Goal: Check status: Verify the current state of an ongoing process or item

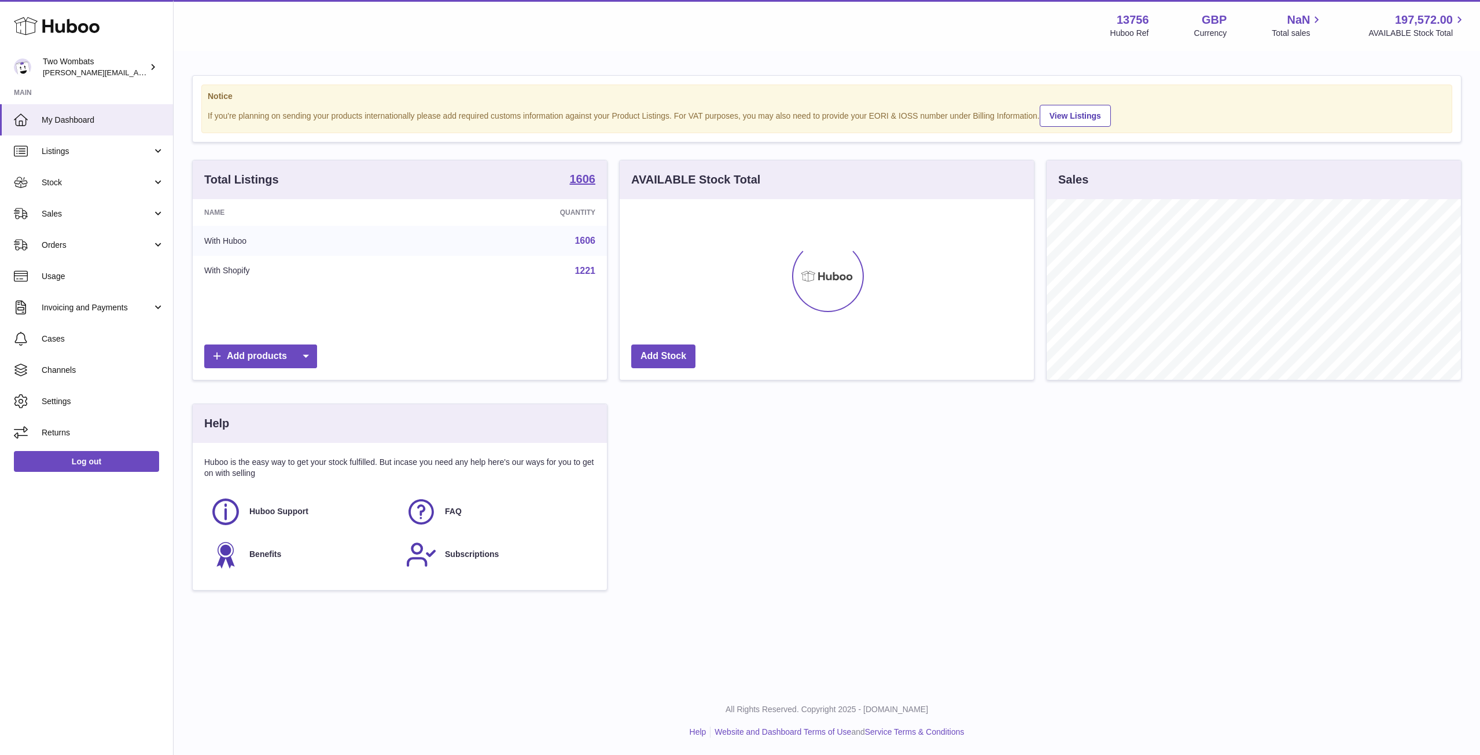
scroll to position [181, 414]
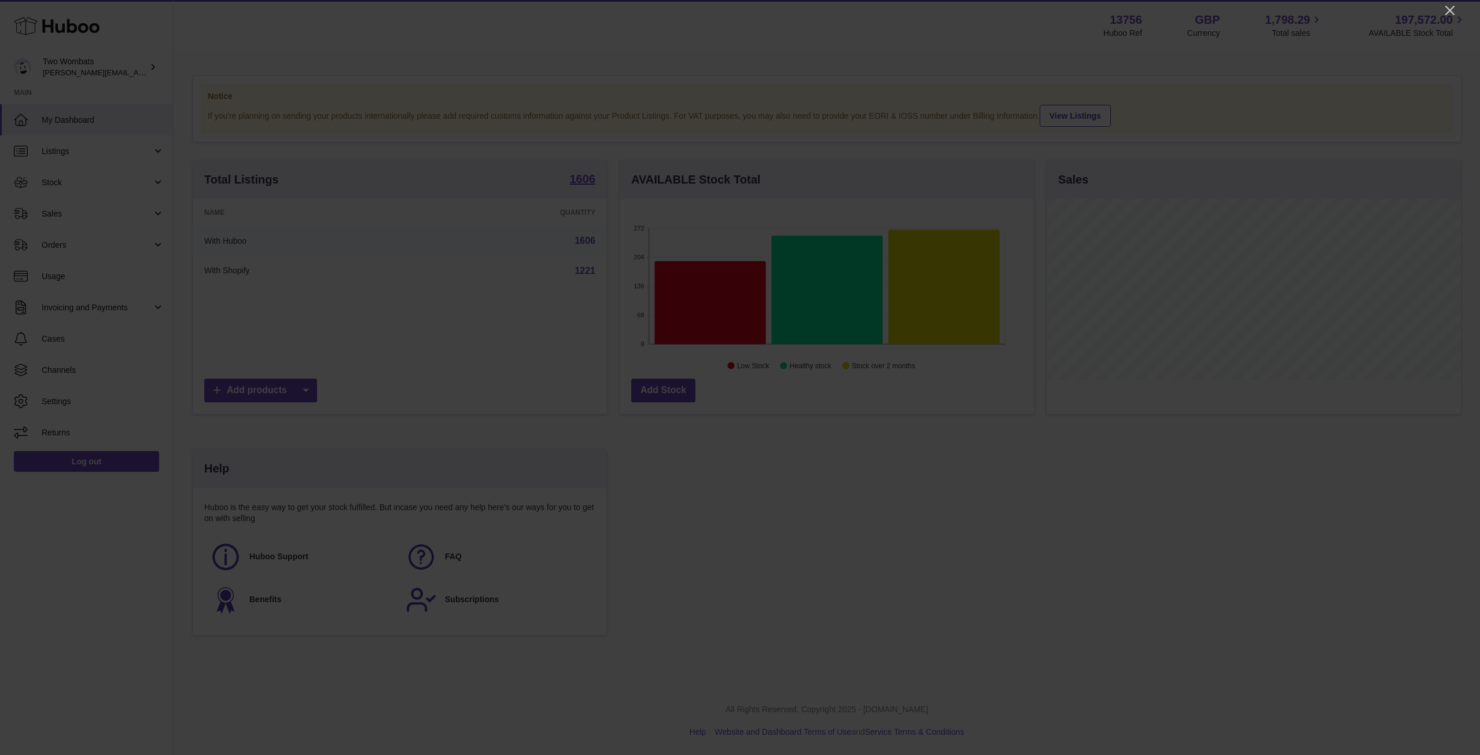
click at [1442, 6] on div at bounding box center [740, 377] width 1480 height 755
click at [1442, 8] on div at bounding box center [740, 377] width 1480 height 755
click at [1444, 8] on icon "Close" at bounding box center [1450, 10] width 14 height 14
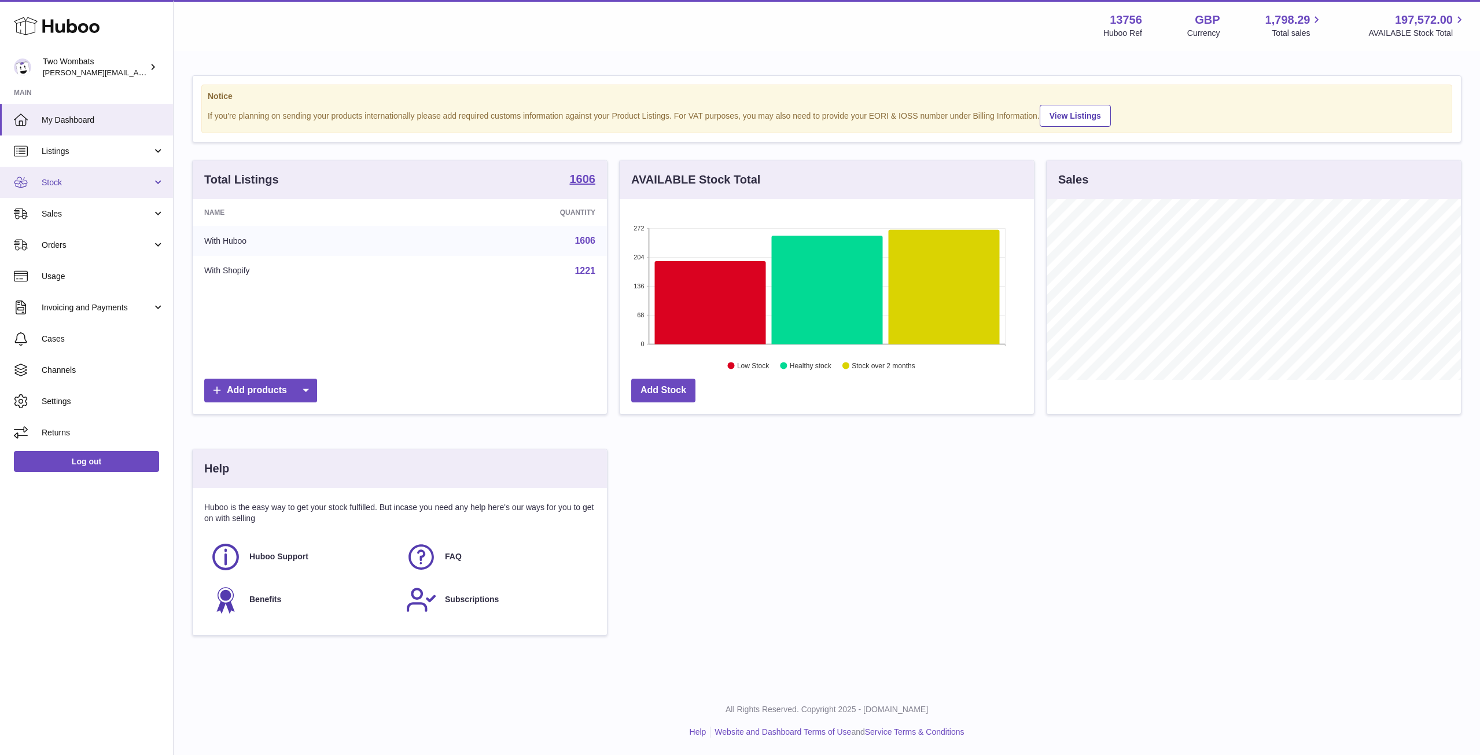
click at [138, 173] on link "Stock" at bounding box center [86, 182] width 173 height 31
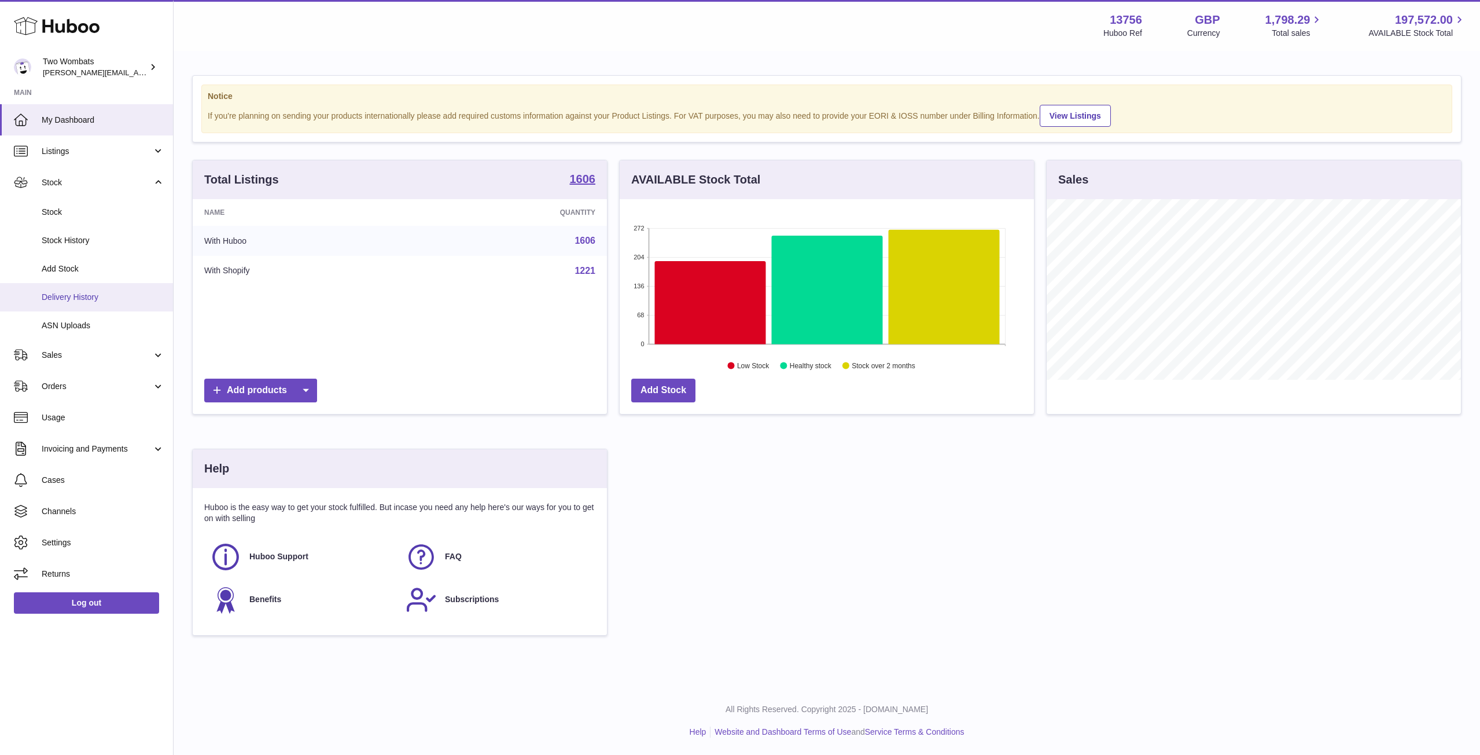
click at [100, 301] on span "Delivery History" at bounding box center [103, 297] width 123 height 11
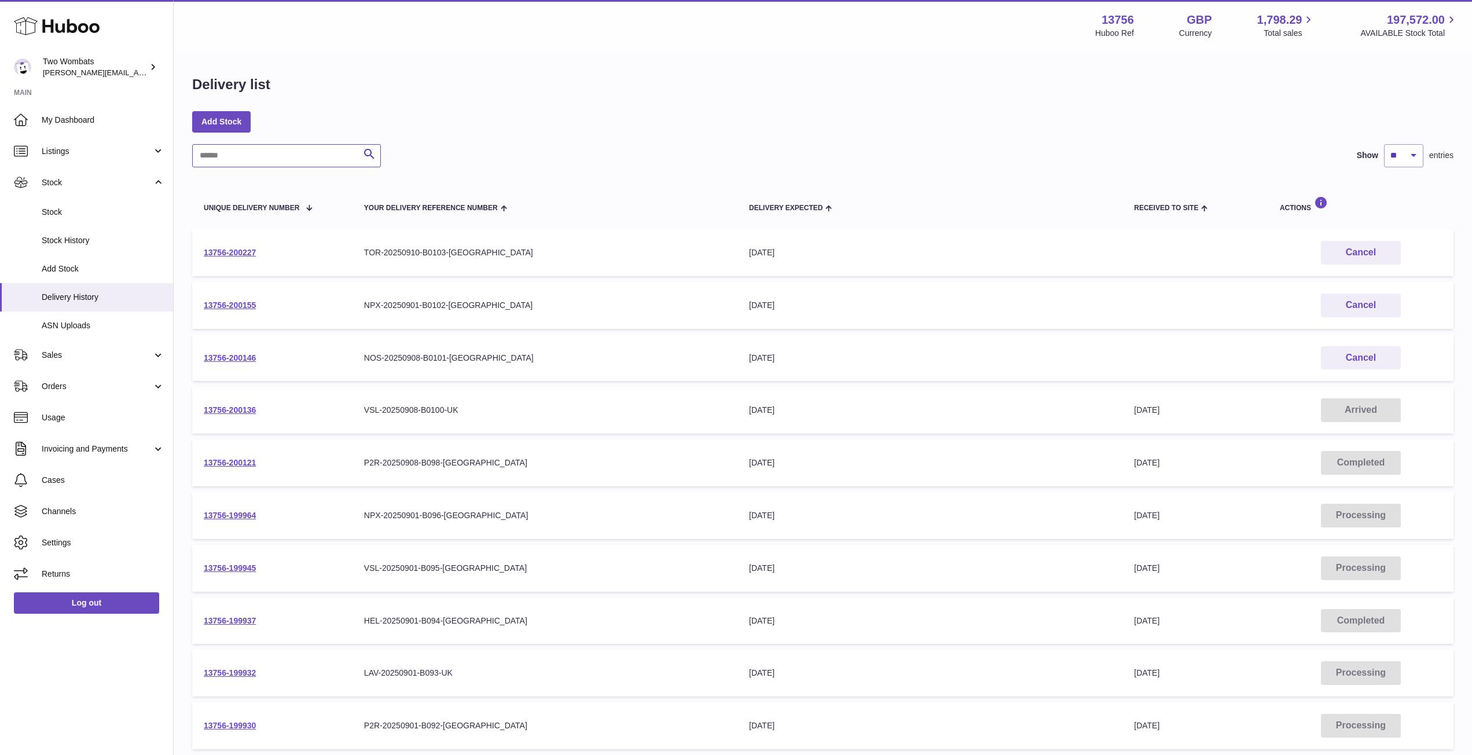
click at [259, 160] on input "text" at bounding box center [286, 155] width 189 height 23
click at [297, 161] on input "text" at bounding box center [286, 155] width 189 height 23
paste input "**********"
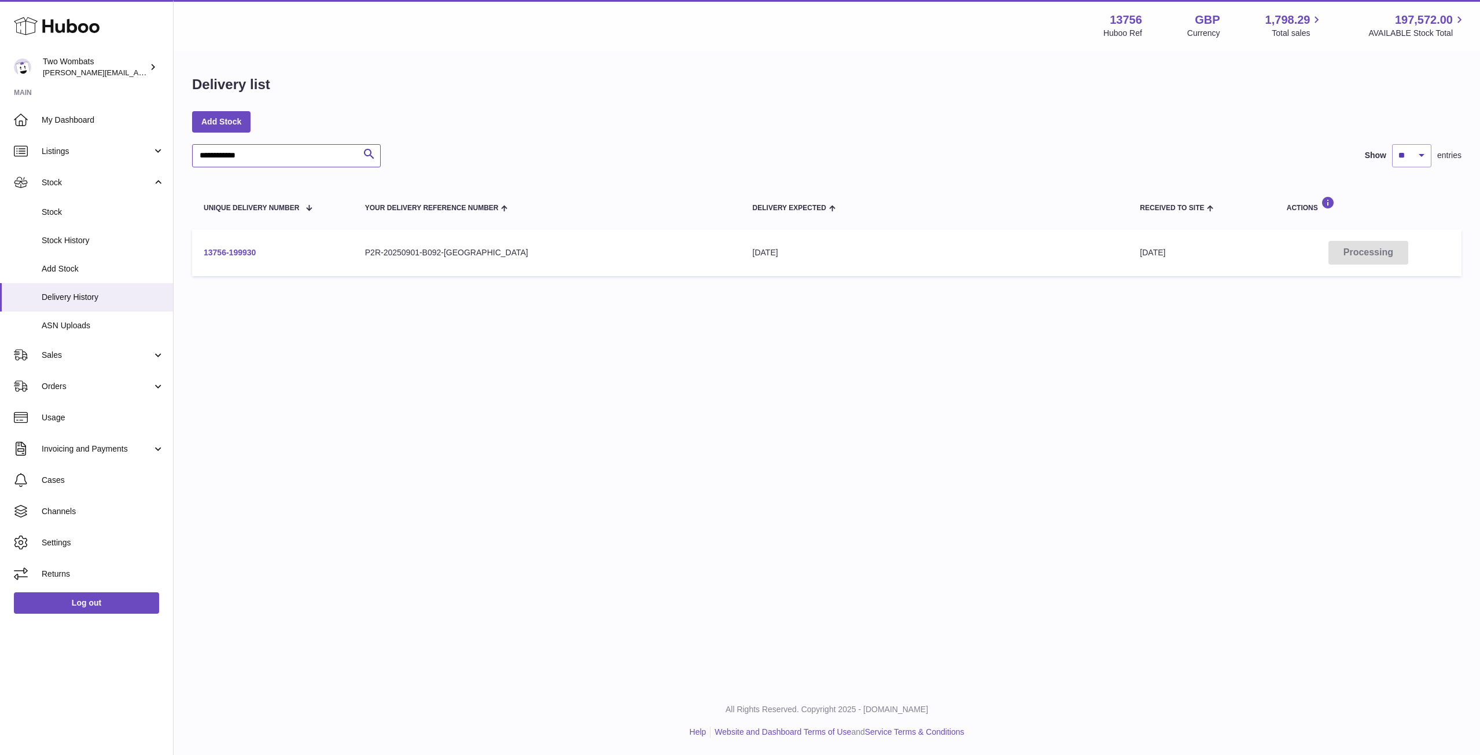
type input "**********"
click at [238, 249] on link "13756-199930" at bounding box center [230, 252] width 52 height 9
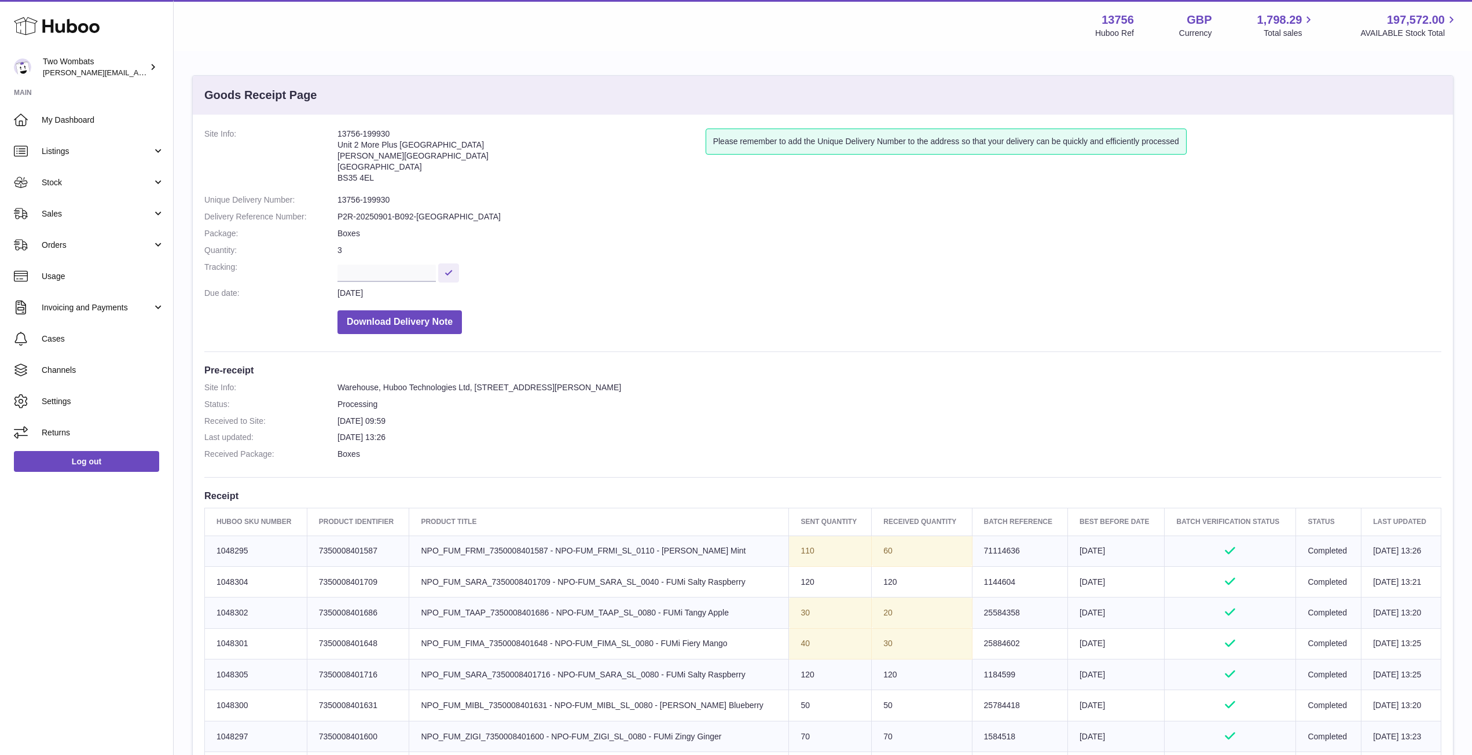
click at [813, 290] on dd "4th Sep 2025" at bounding box center [889, 293] width 1104 height 11
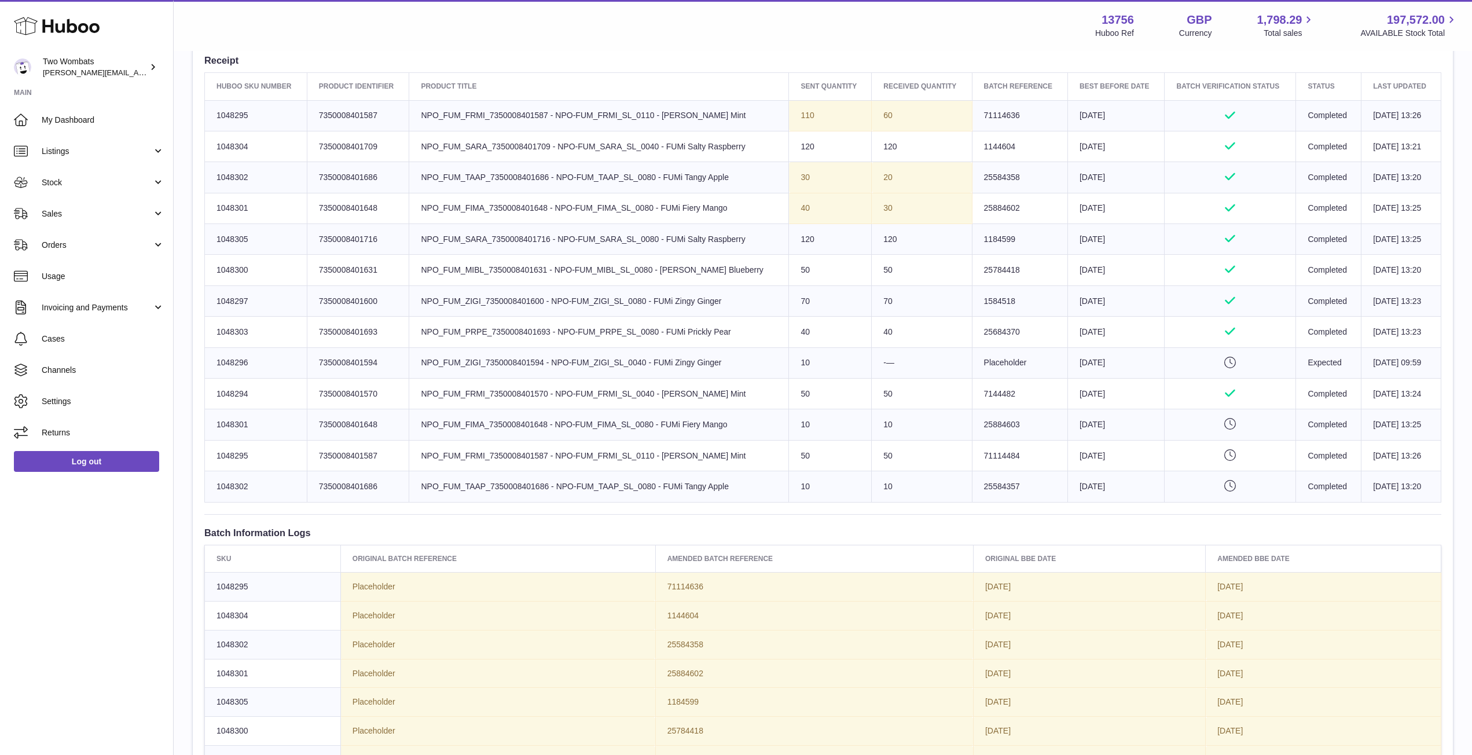
scroll to position [428, 0]
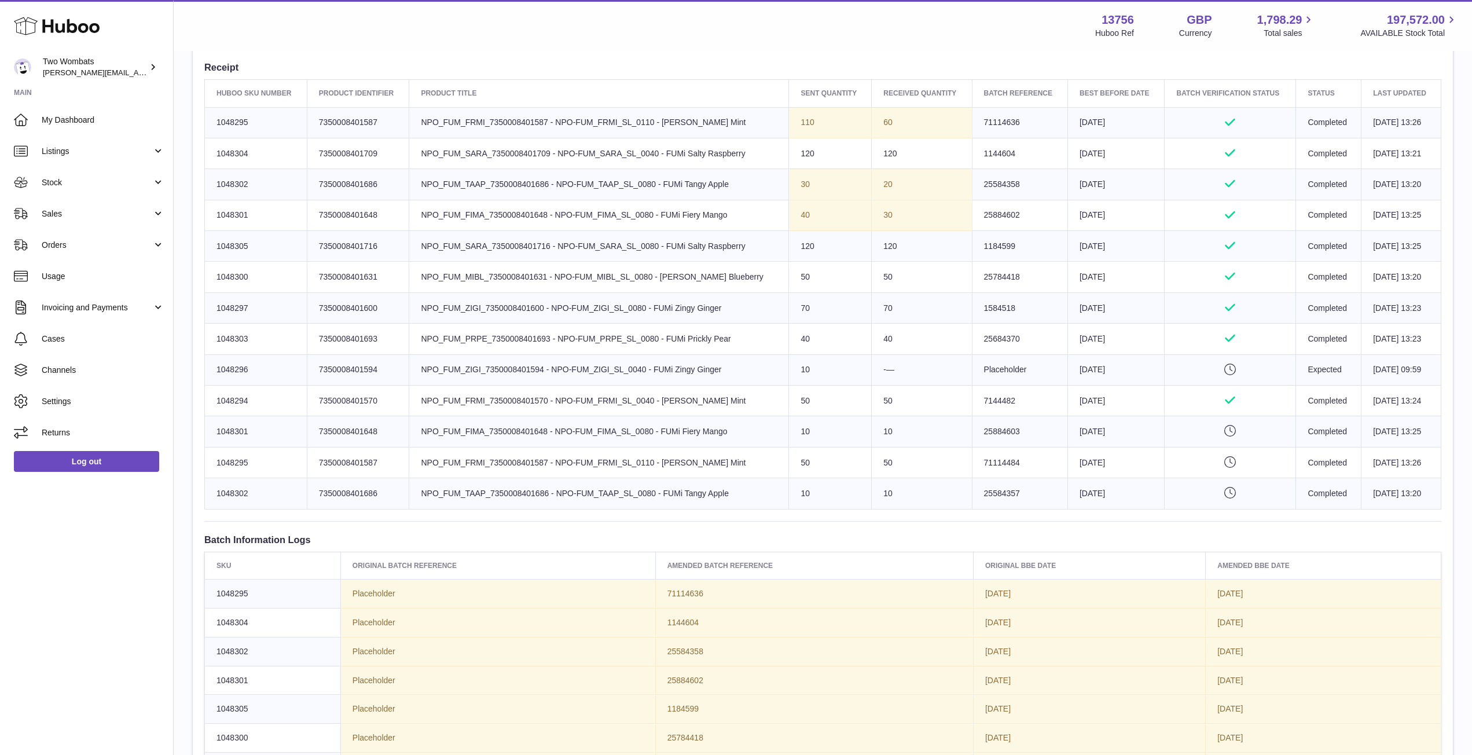
drag, startPoint x: 1117, startPoint y: 484, endPoint x: 1104, endPoint y: 119, distance: 366.0
click at [1104, 119] on tbody "Huboo SKU Number 1048295 Client Identifier 7350008401587 Product title NPO_FUM_…" at bounding box center [823, 308] width 1236 height 402
click at [1176, 308] on icon "Approved" at bounding box center [1230, 308] width 108 height 12
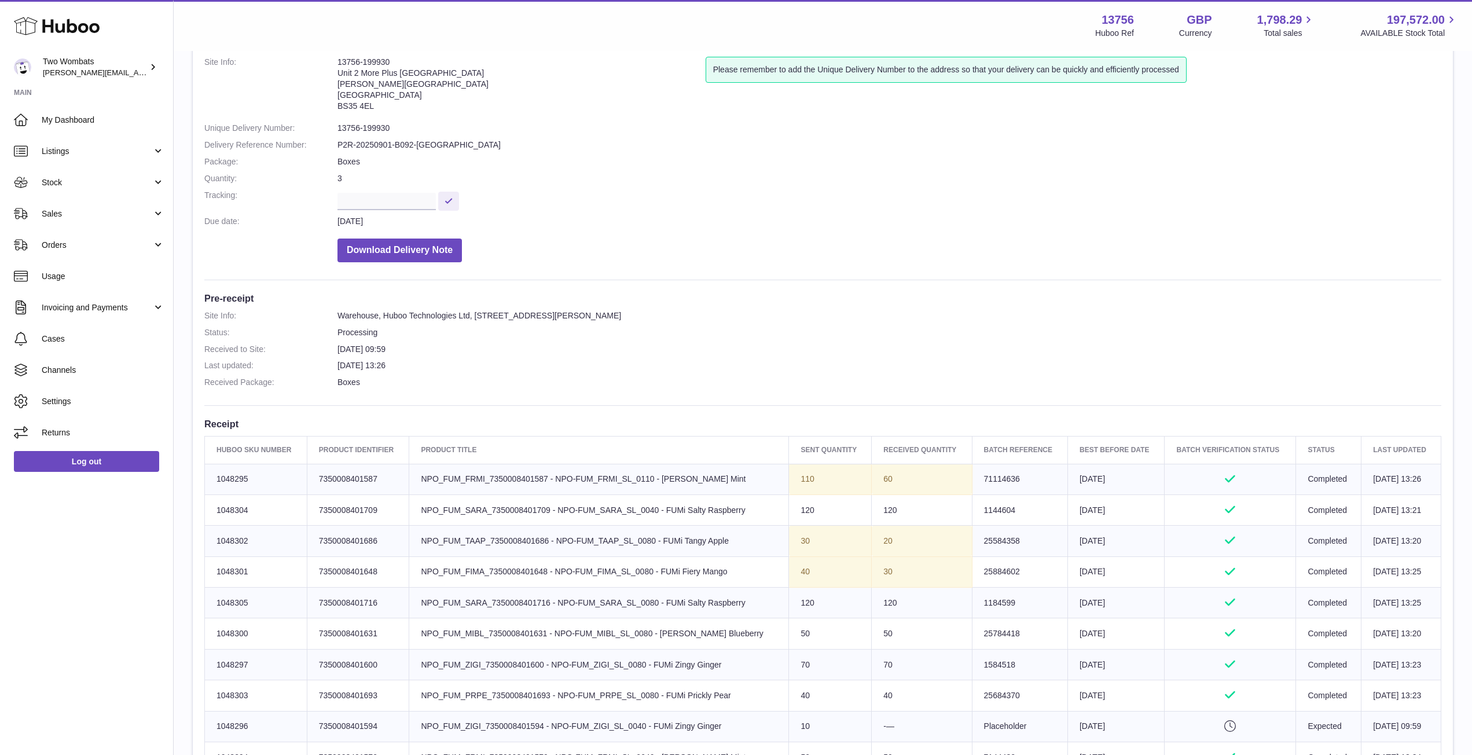
scroll to position [0, 0]
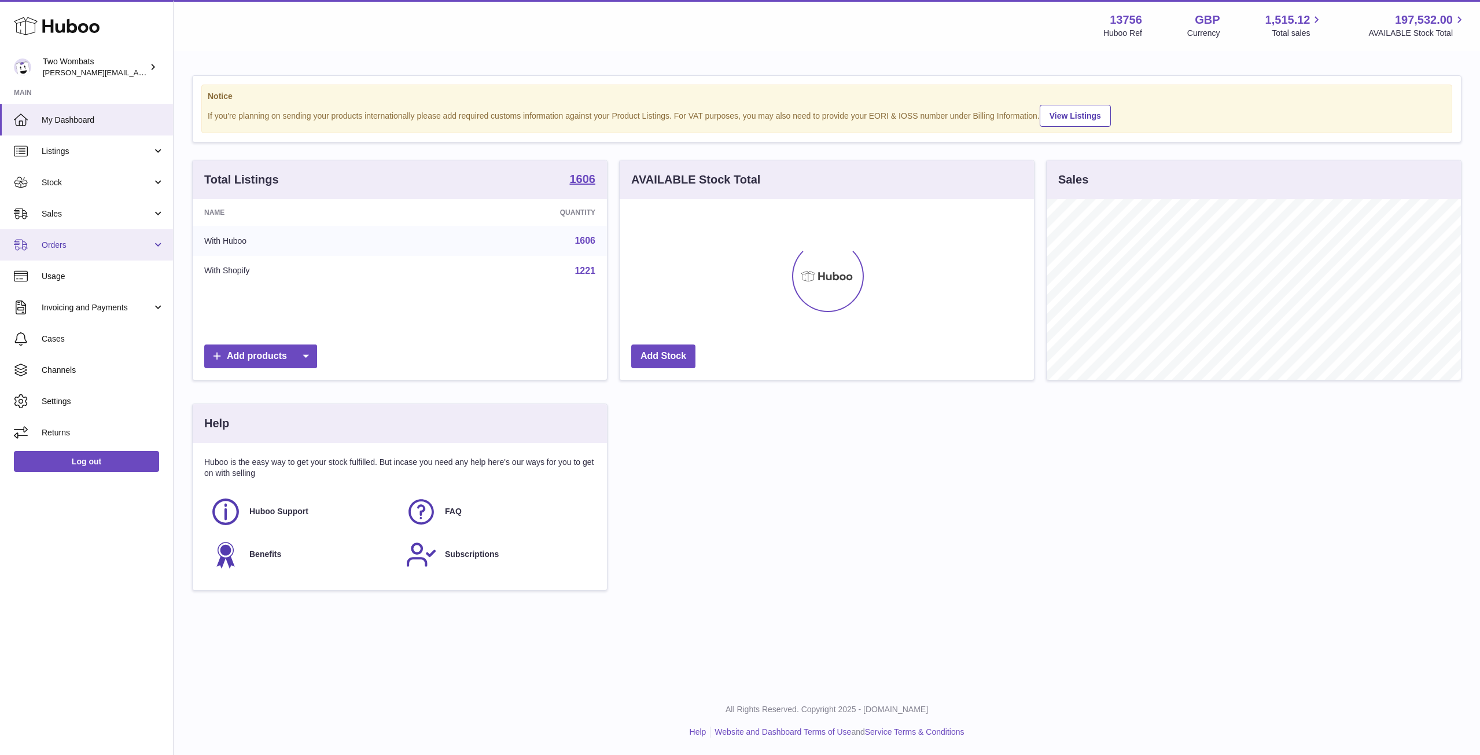
scroll to position [181, 414]
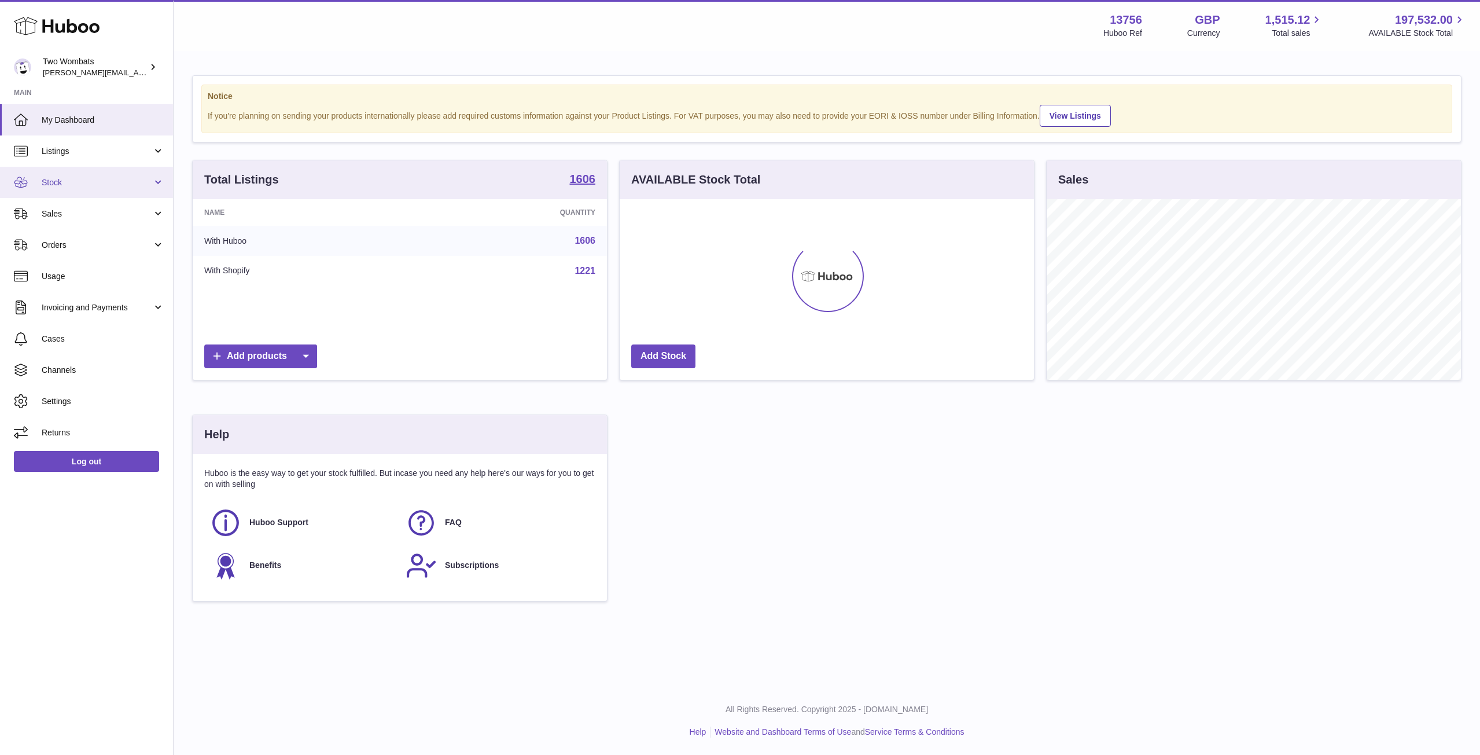
click at [161, 190] on link "Stock" at bounding box center [86, 182] width 173 height 31
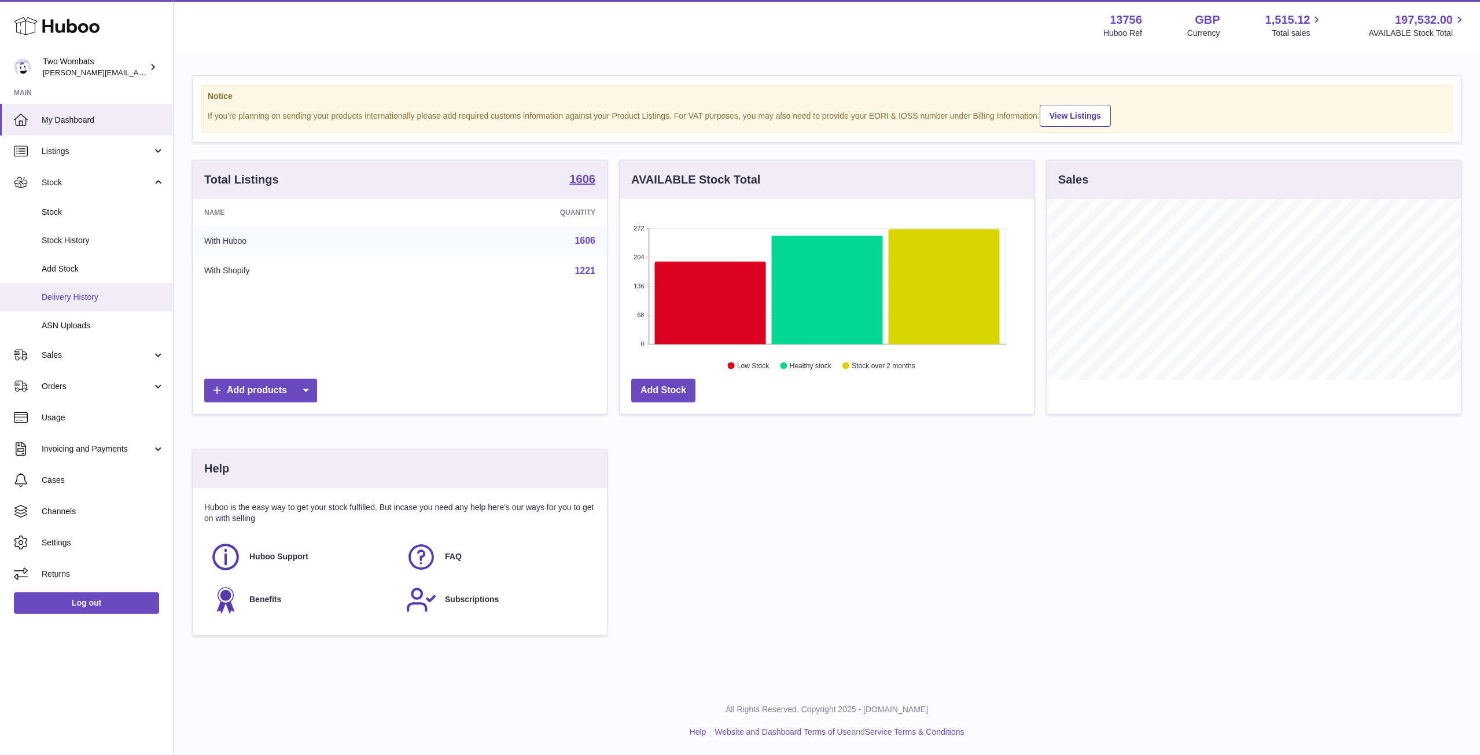
click at [112, 297] on span "Delivery History" at bounding box center [103, 297] width 123 height 11
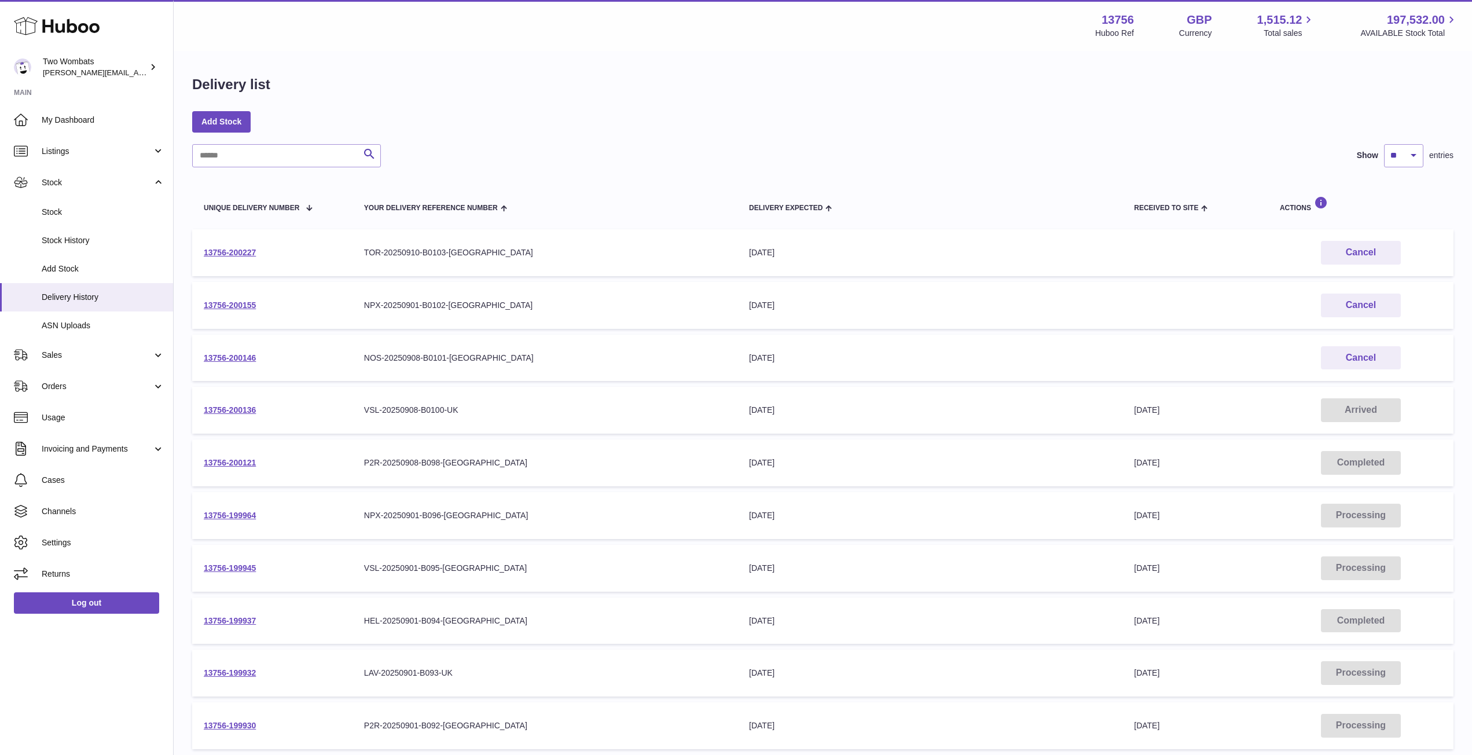
click at [272, 135] on div "Delivery list Add Stock Search Show ** ** ** *** entries Unique Delivery Number…" at bounding box center [823, 429] width 1298 height 755
click at [256, 157] on input "text" at bounding box center [286, 155] width 189 height 23
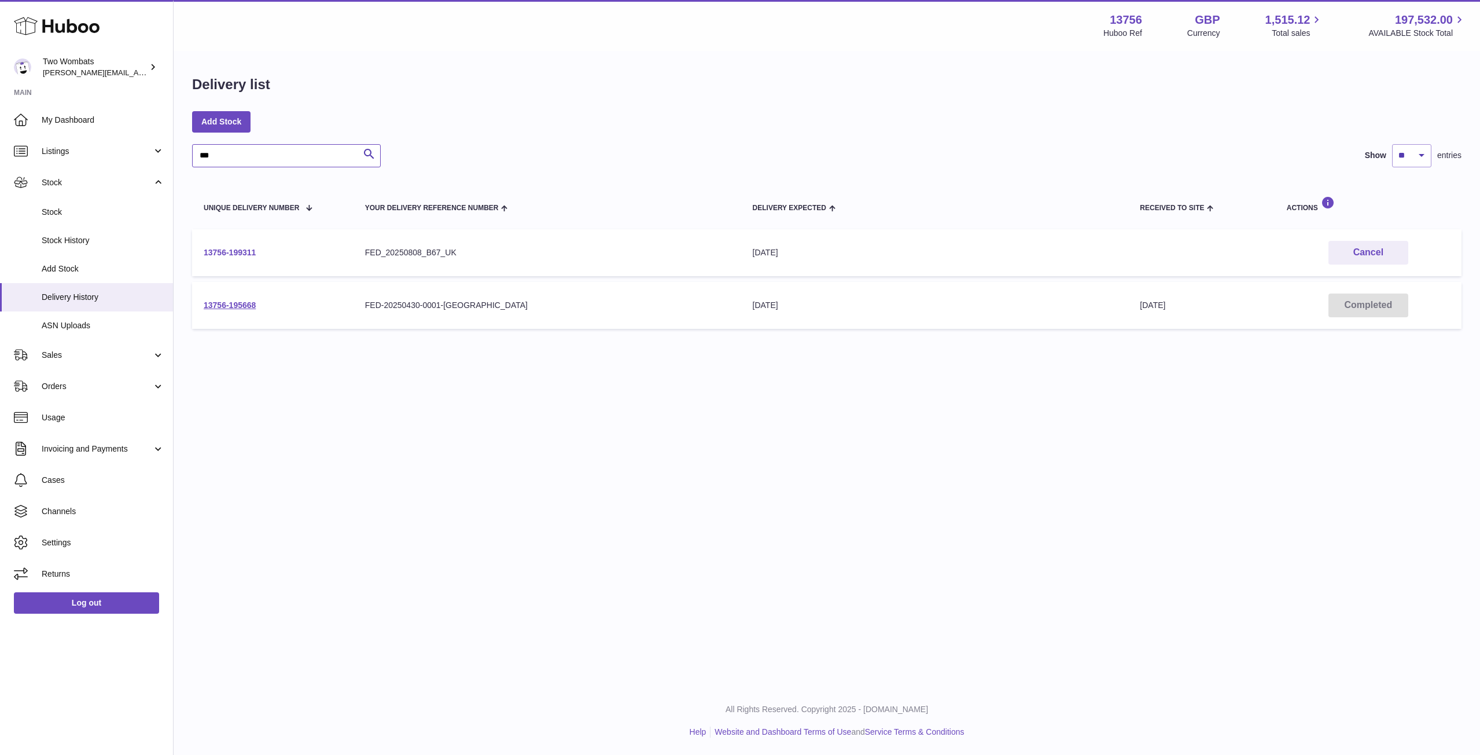
type input "***"
click at [233, 255] on link "13756-199311" at bounding box center [230, 252] width 52 height 9
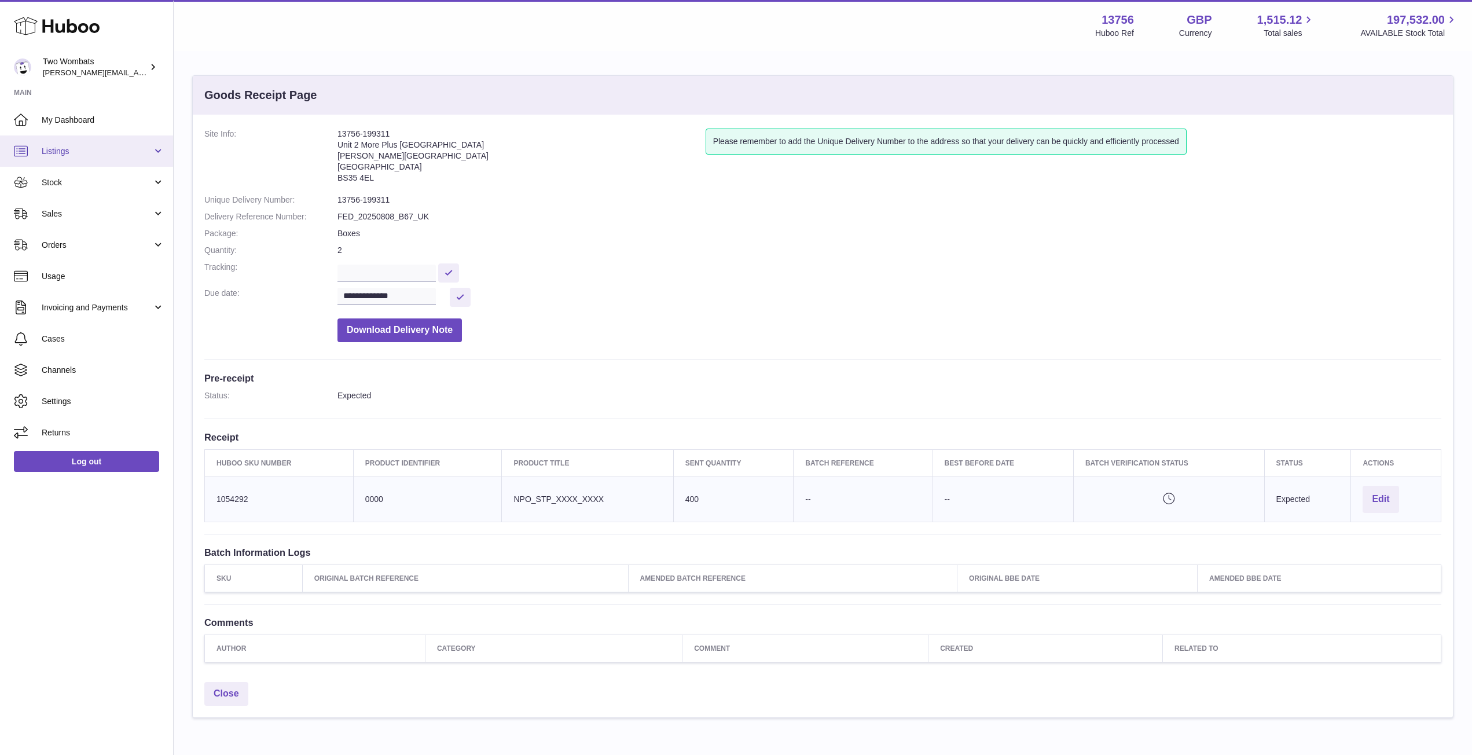
click at [133, 150] on span "Listings" at bounding box center [97, 151] width 111 height 11
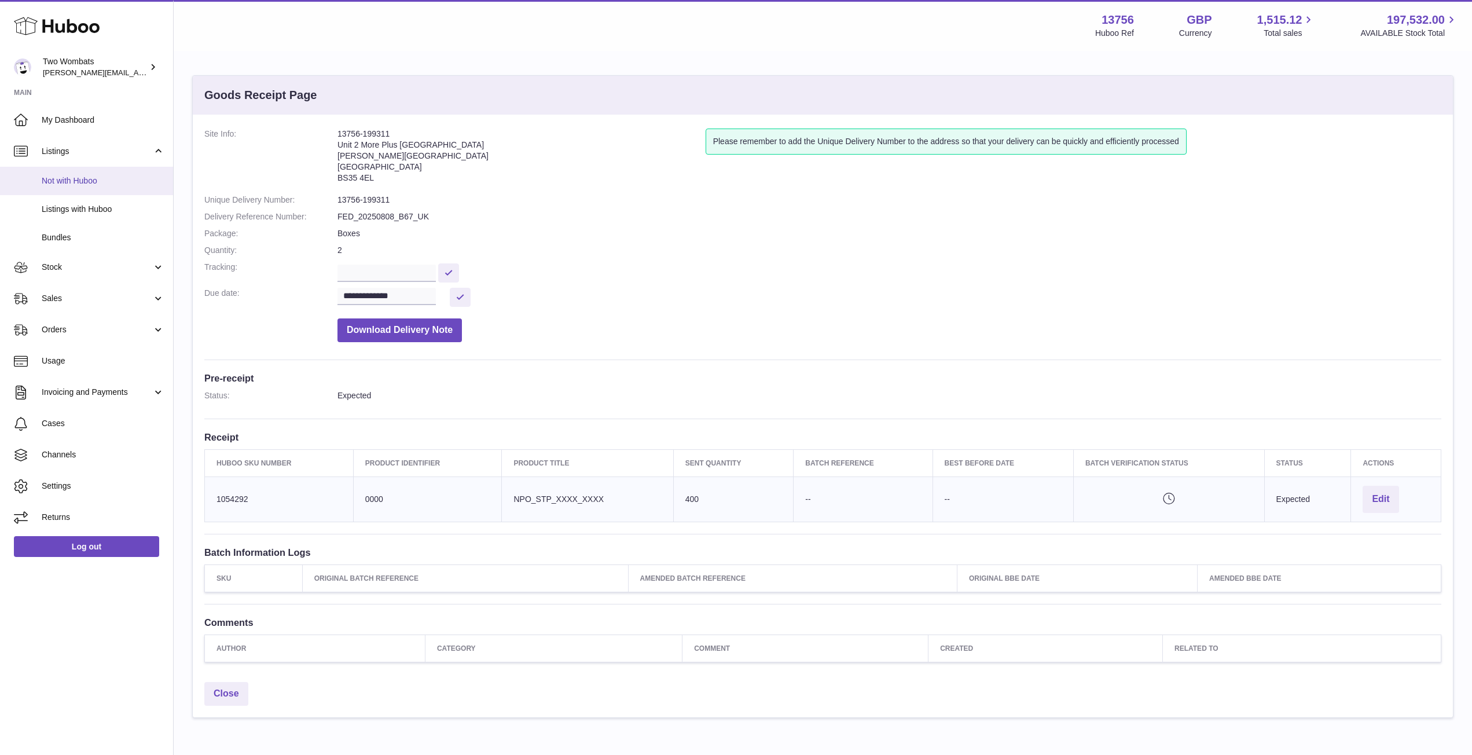
click at [100, 183] on span "Not with Huboo" at bounding box center [103, 180] width 123 height 11
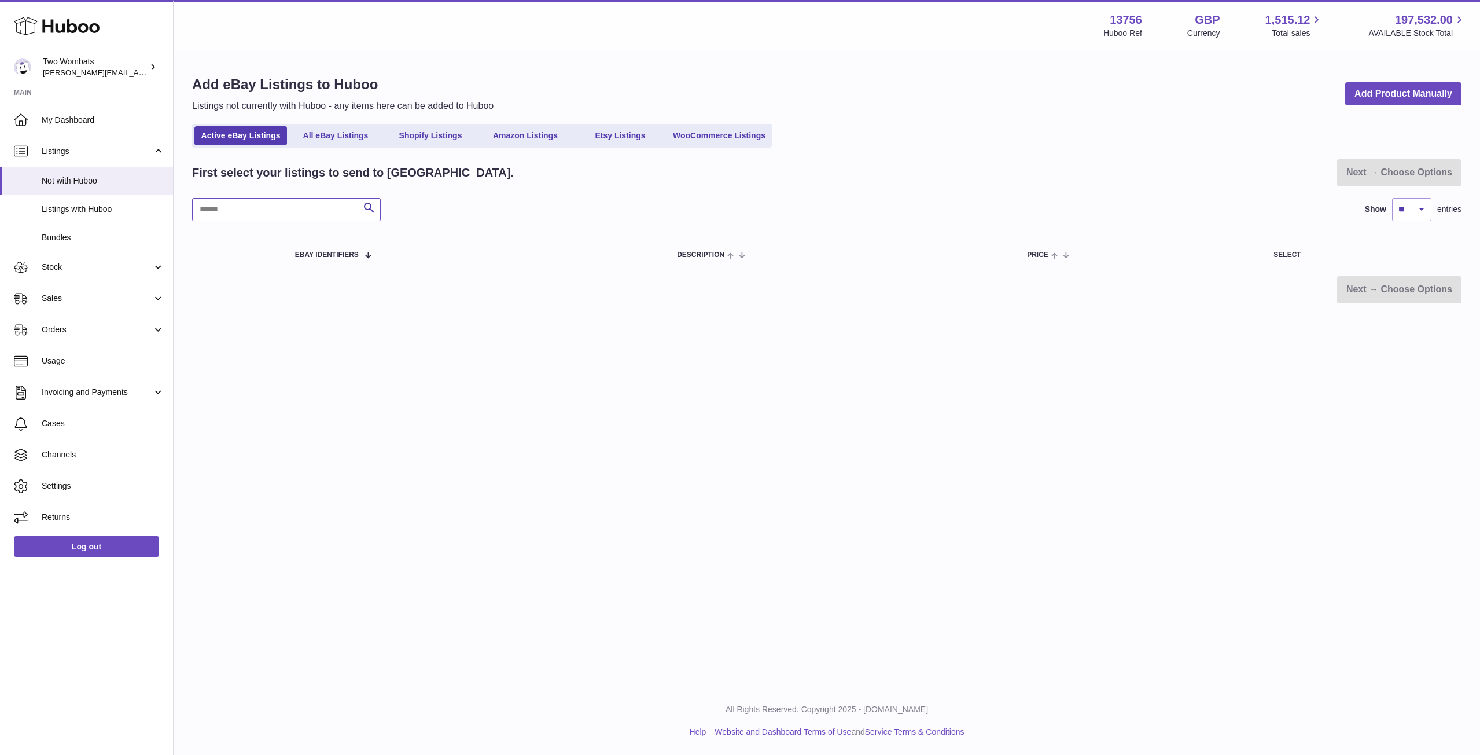
click at [247, 211] on input "text" at bounding box center [286, 209] width 189 height 23
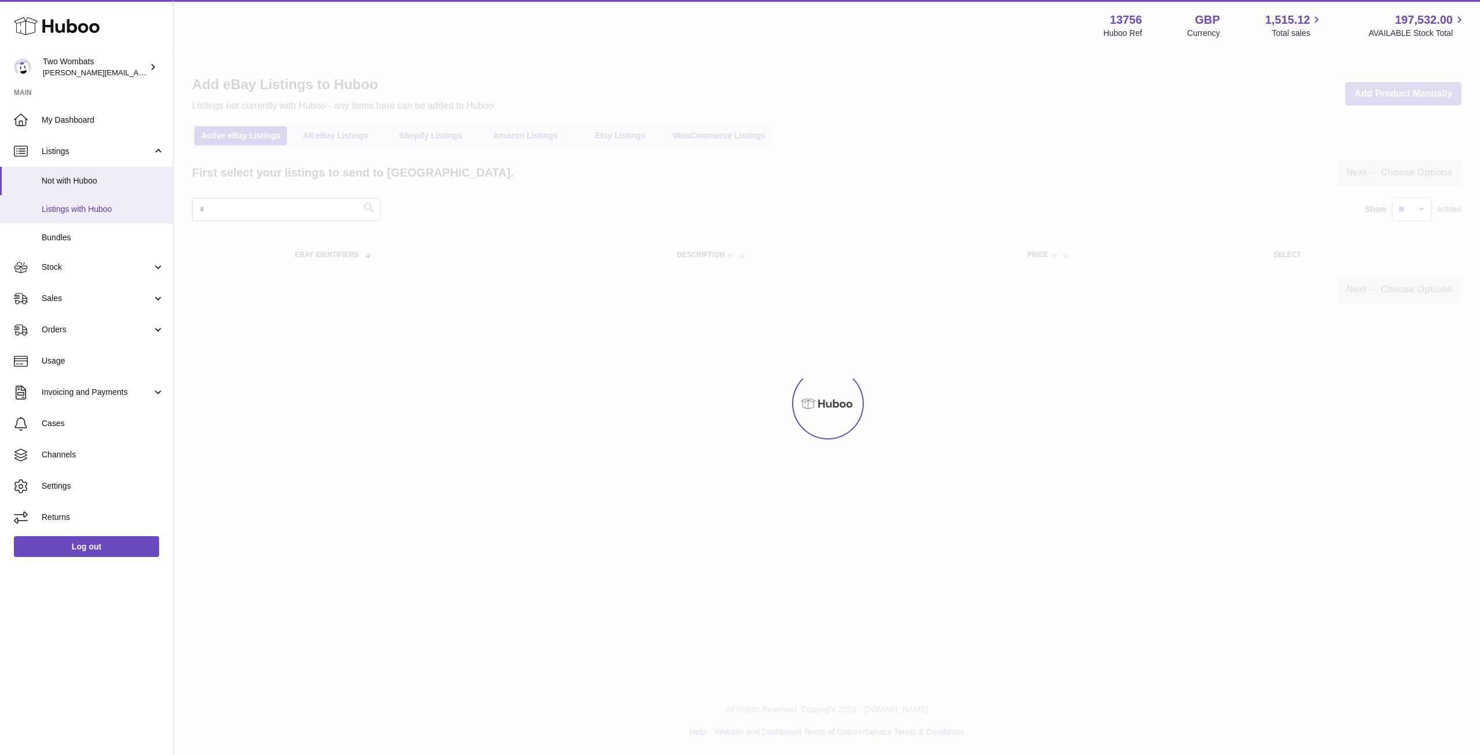
type input "*"
click at [71, 205] on span "Listings with Huboo" at bounding box center [103, 209] width 123 height 11
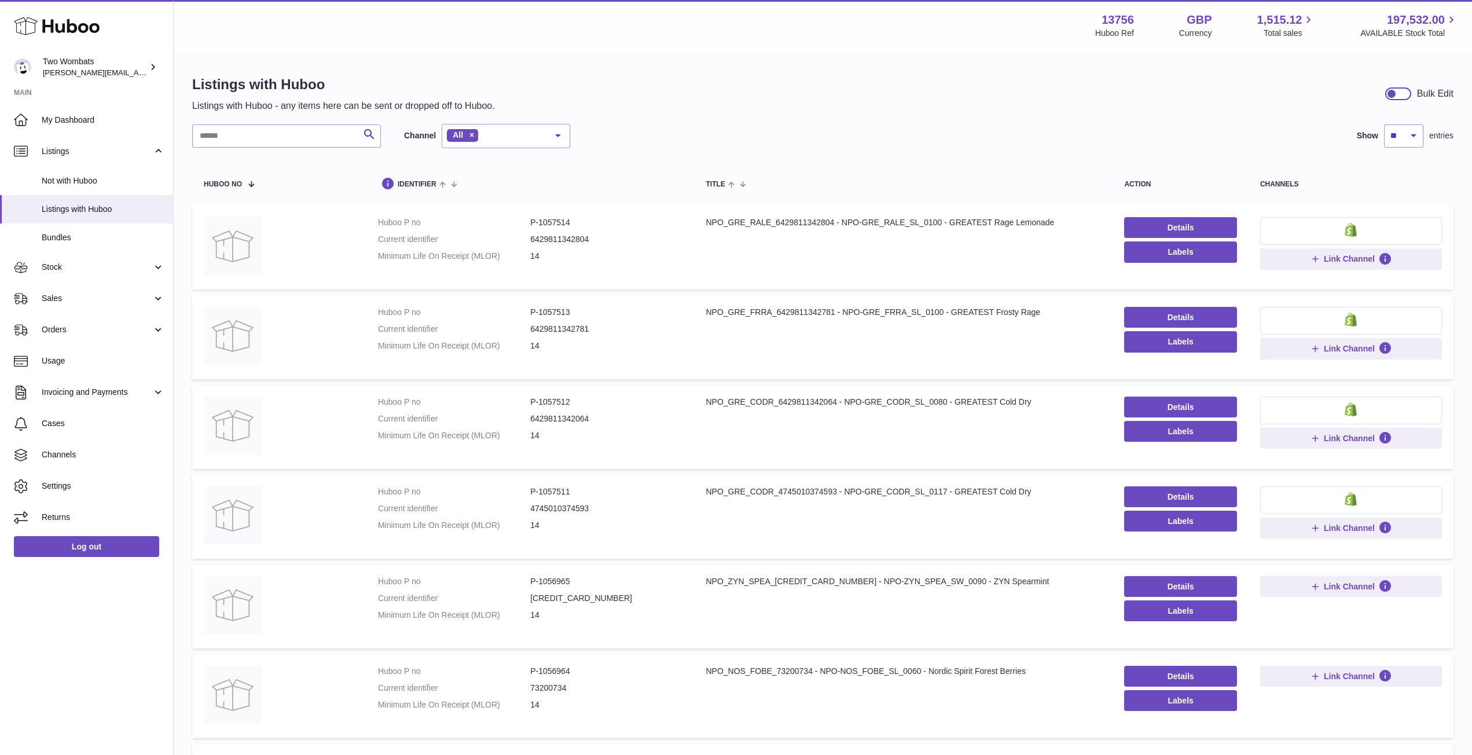
click at [241, 149] on div "Search Channel All All eBay Amazon Shopify Woocommerce Etsy No elements found. …" at bounding box center [822, 623] width 1261 height 999
click at [234, 140] on input "text" at bounding box center [286, 135] width 189 height 23
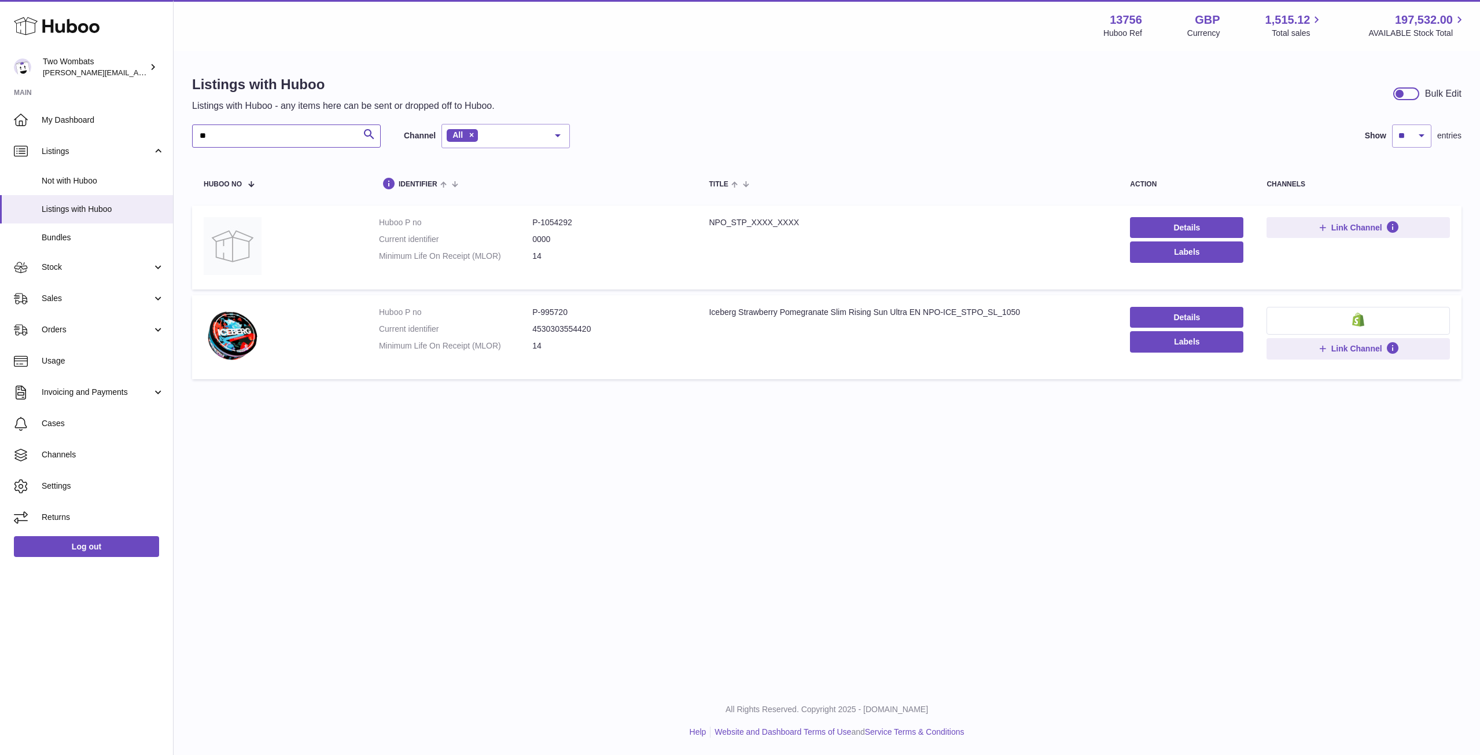
type input "*"
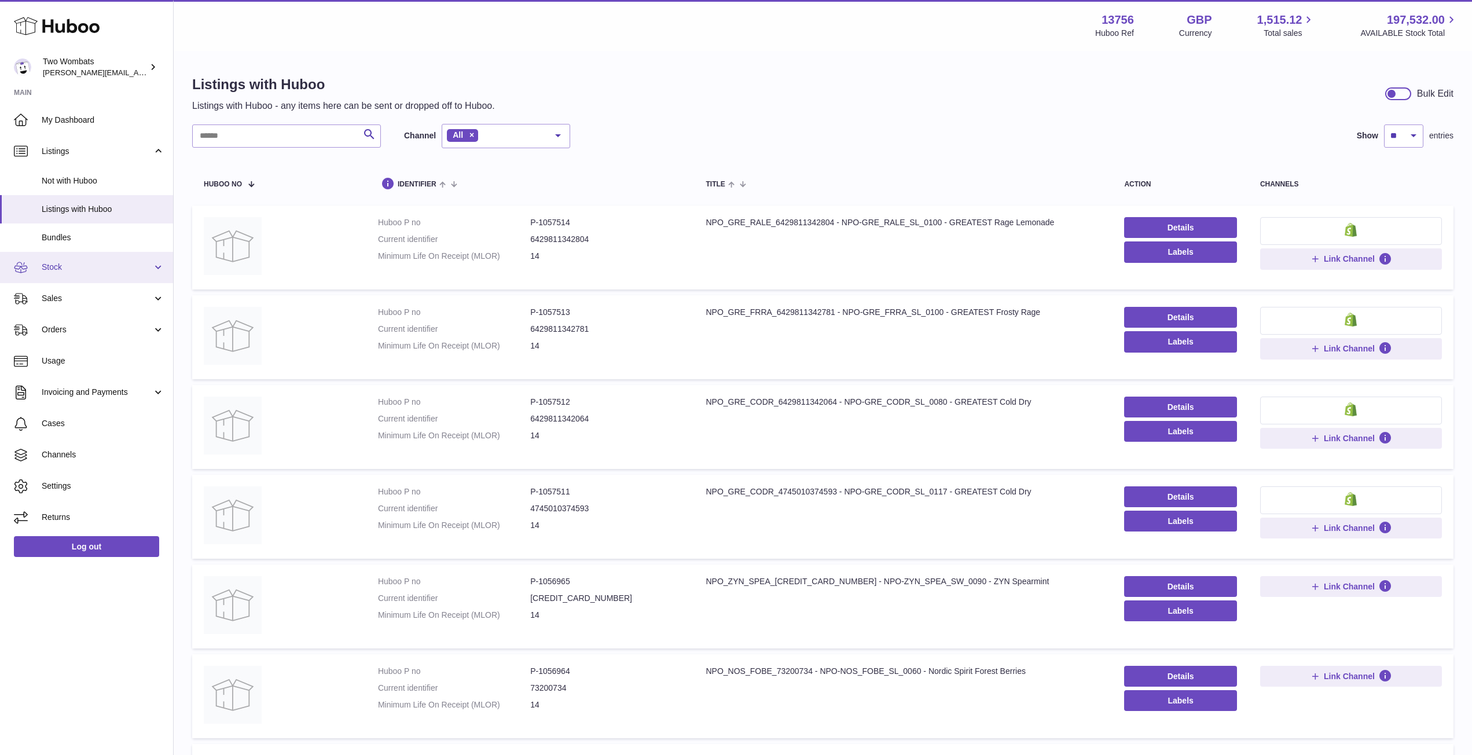
click at [158, 258] on link "Stock" at bounding box center [86, 267] width 173 height 31
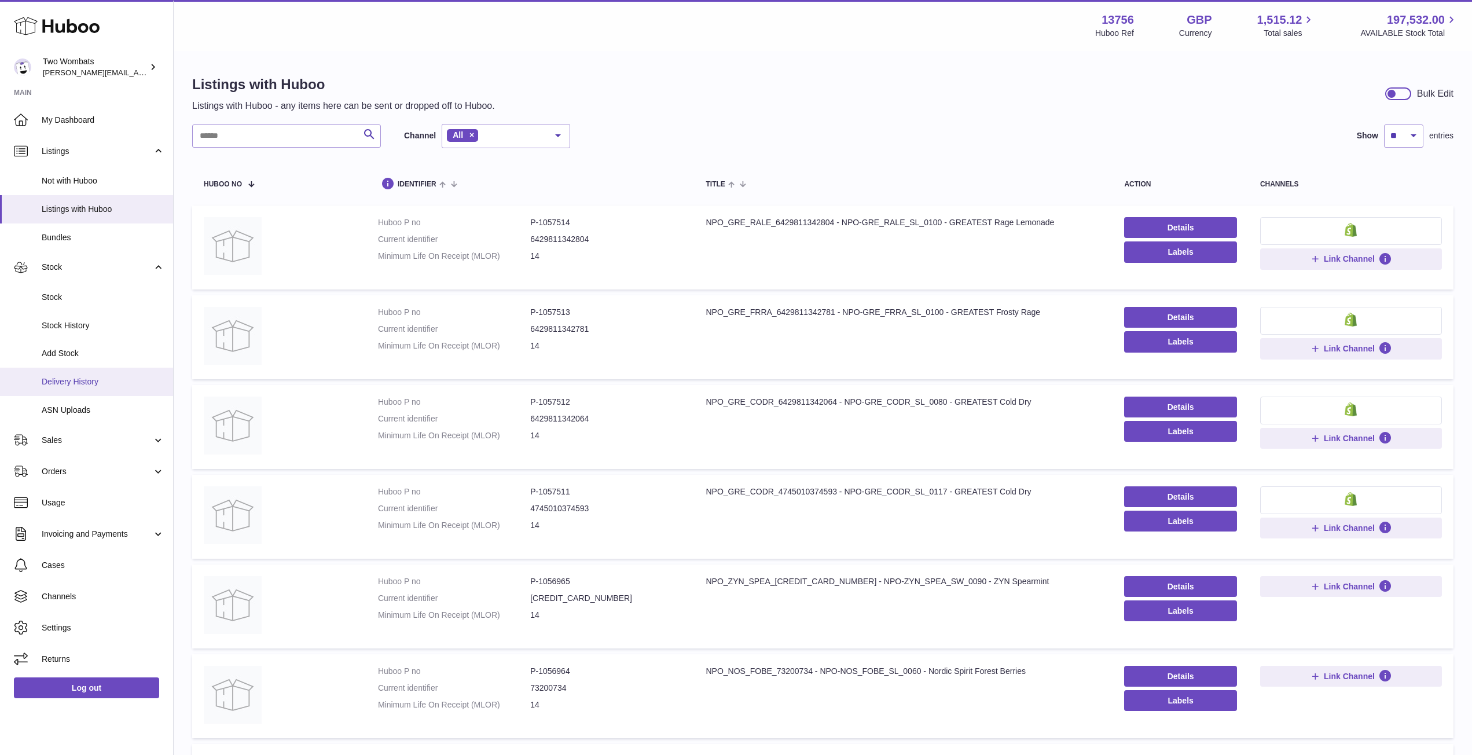
click at [124, 380] on span "Delivery History" at bounding box center [103, 381] width 123 height 11
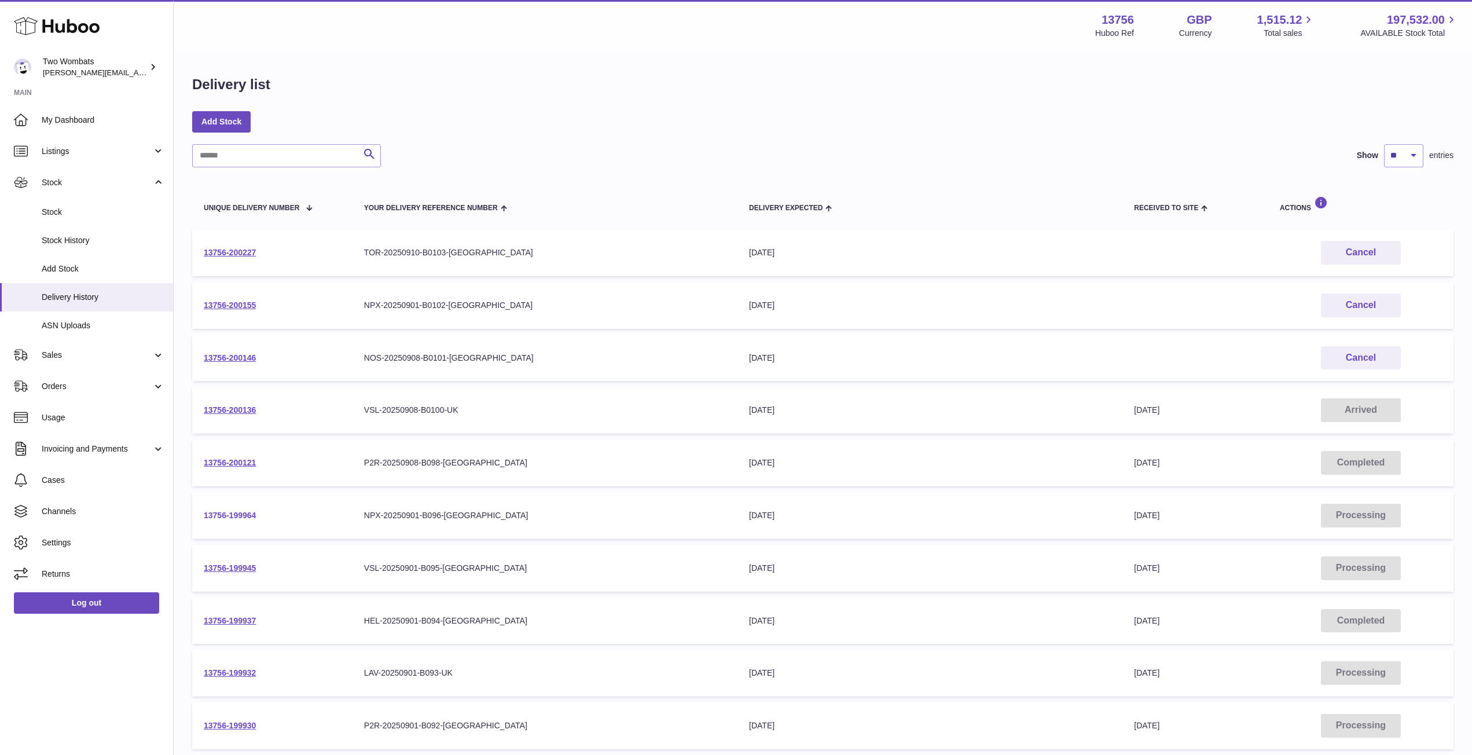
click at [245, 514] on link "13756-199964" at bounding box center [230, 514] width 52 height 9
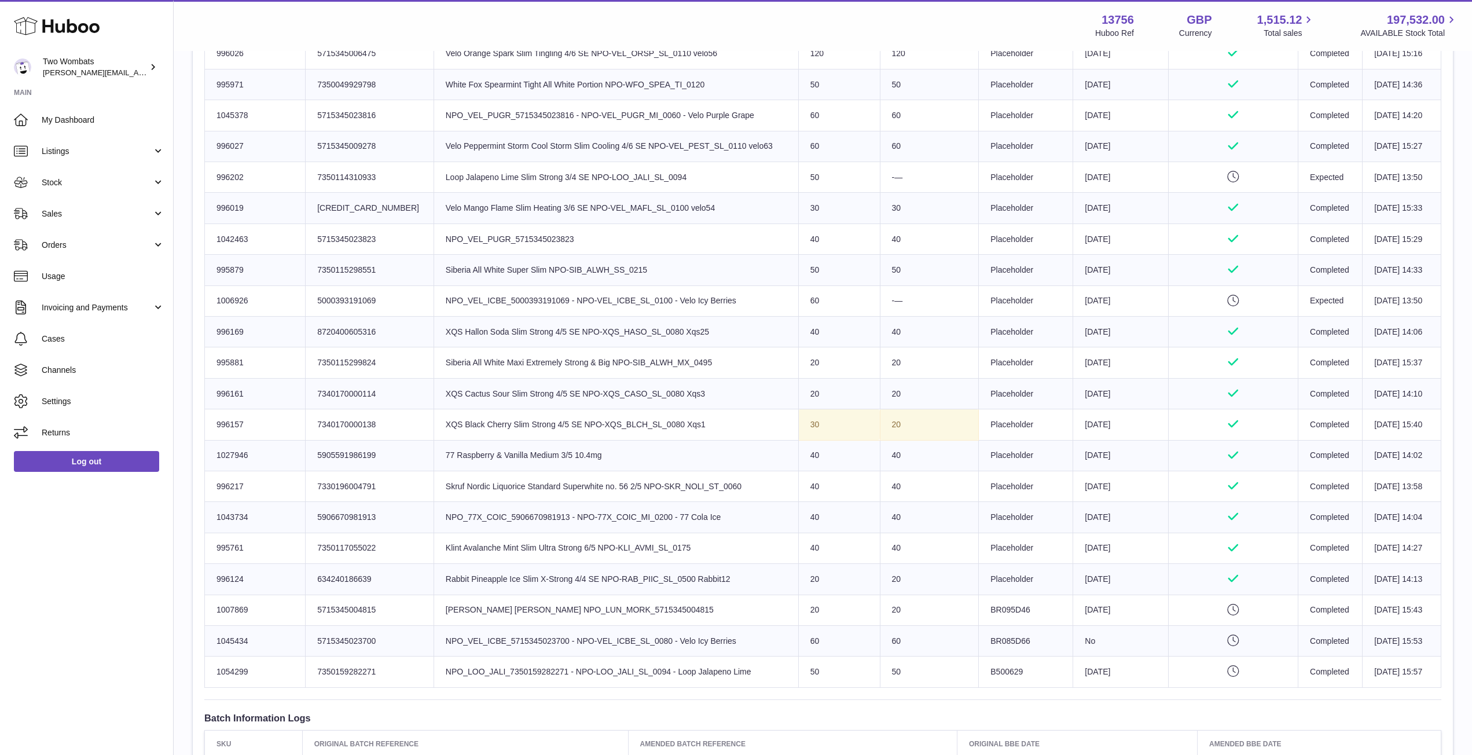
scroll to position [651, 0]
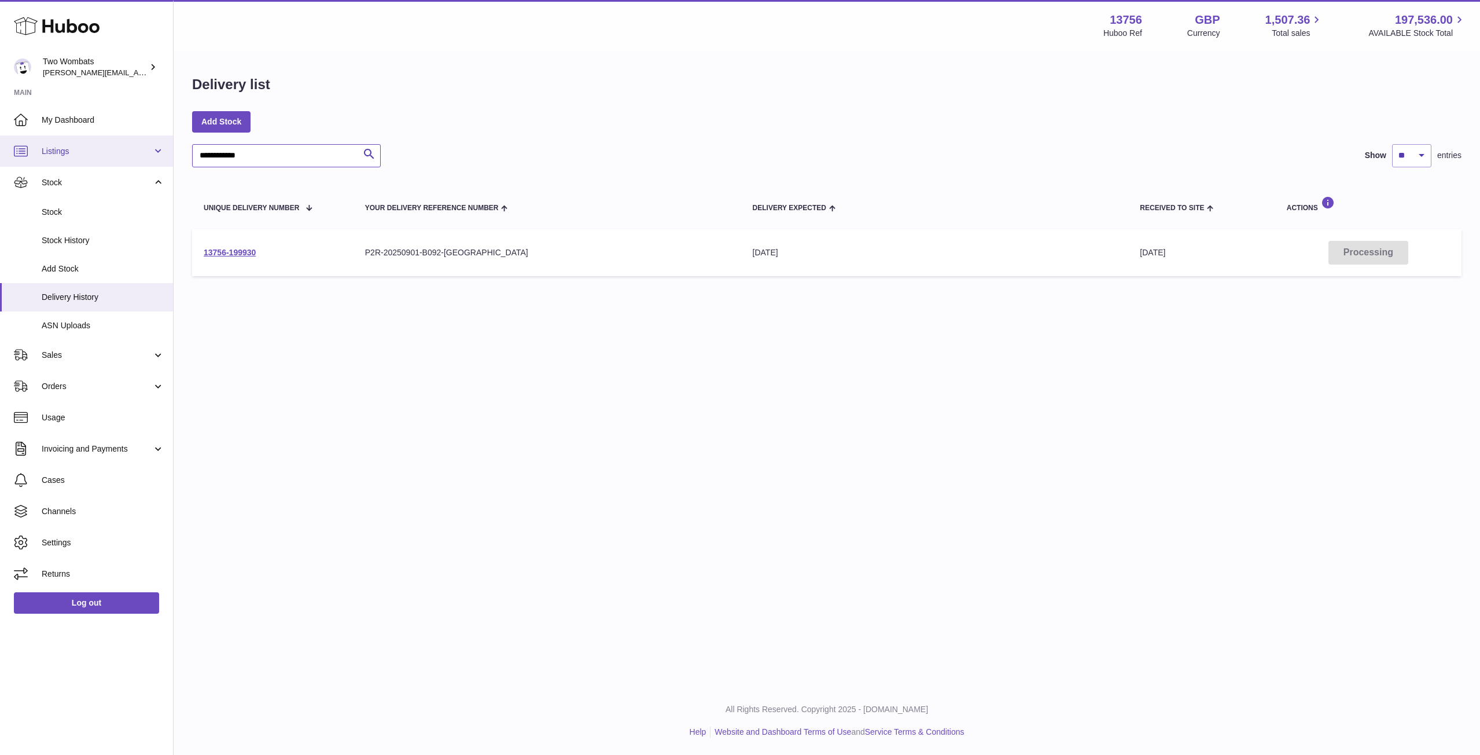
drag, startPoint x: 291, startPoint y: 159, endPoint x: 112, endPoint y: 157, distance: 178.8
click at [112, 157] on div "**********" at bounding box center [740, 377] width 1480 height 755
type input "**"
click at [218, 250] on link "13756-199726" at bounding box center [230, 252] width 52 height 9
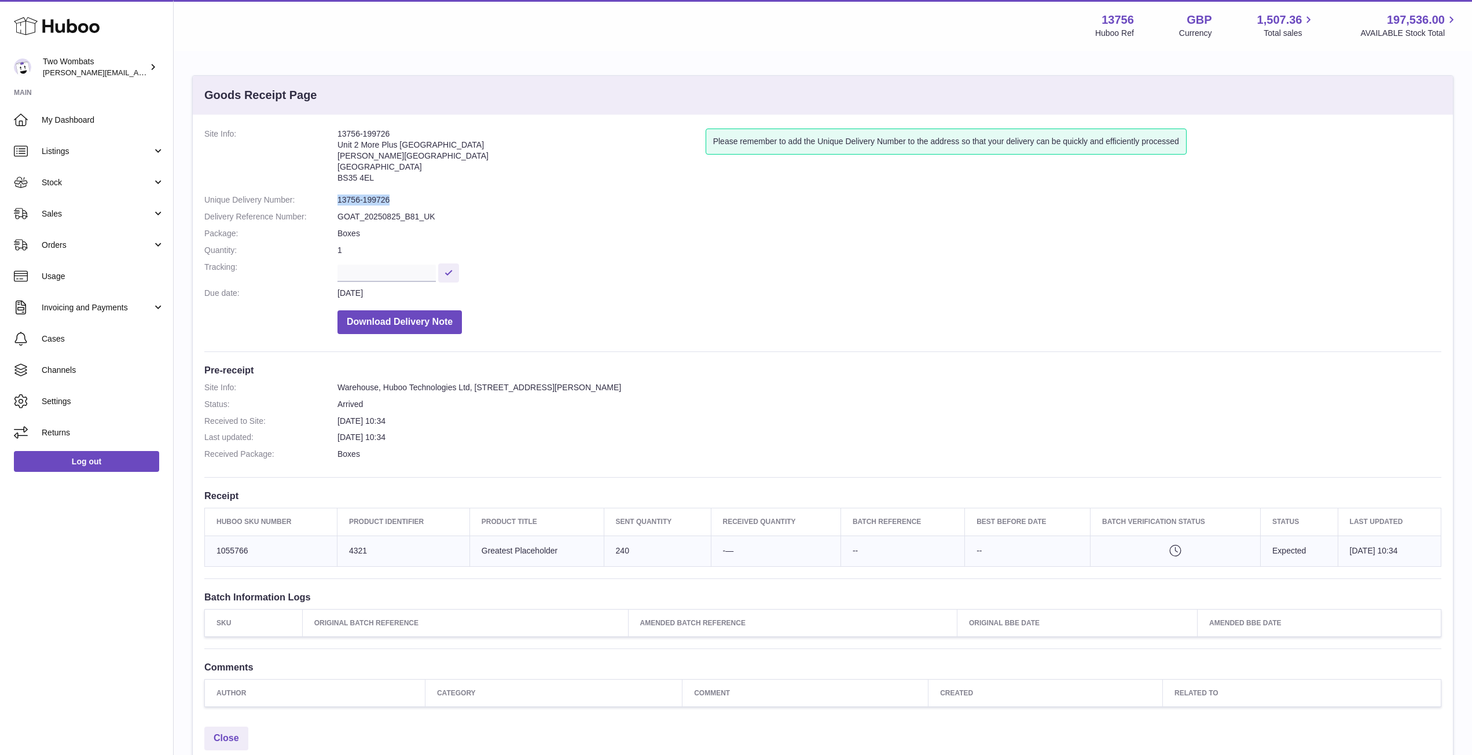
drag, startPoint x: 390, startPoint y: 201, endPoint x: 334, endPoint y: 199, distance: 56.2
click at [334, 199] on dl "Site Info: 13756-199726 Unit 2 More [GEOGRAPHIC_DATA][STREET_ADDRESS][PERSON_NA…" at bounding box center [822, 233] width 1237 height 211
copy dl "13756-199726"
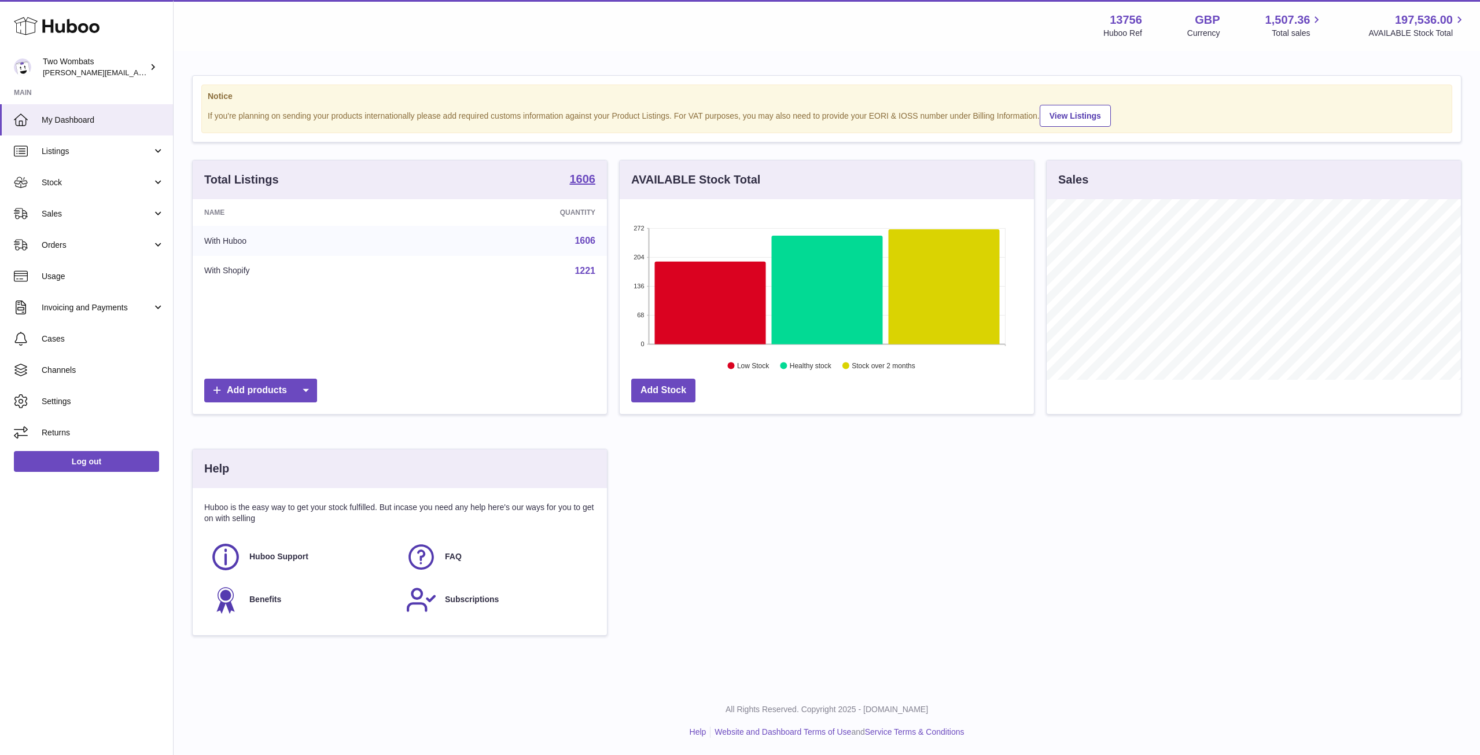
scroll to position [181, 414]
click at [142, 177] on span "Stock" at bounding box center [97, 182] width 111 height 11
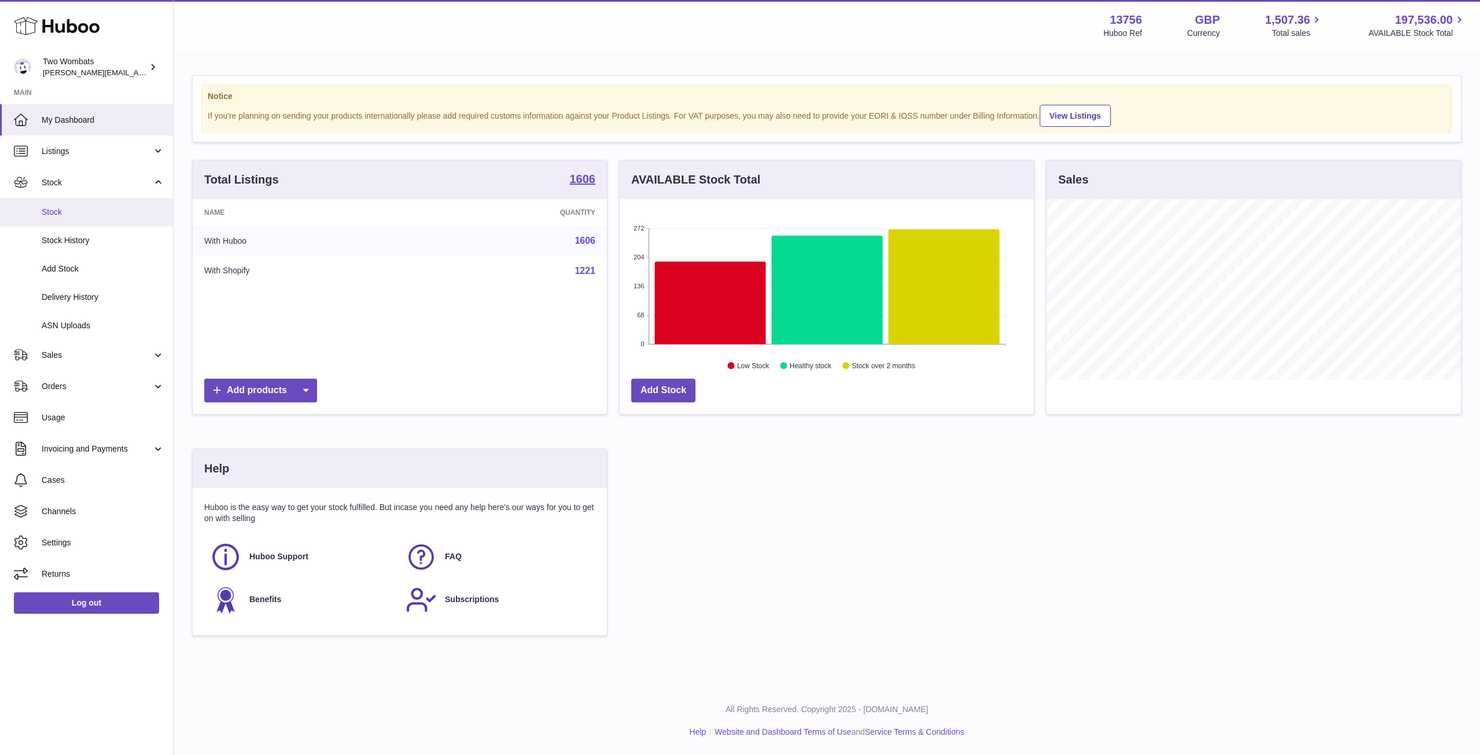
click at [109, 209] on span "Stock" at bounding box center [103, 212] width 123 height 11
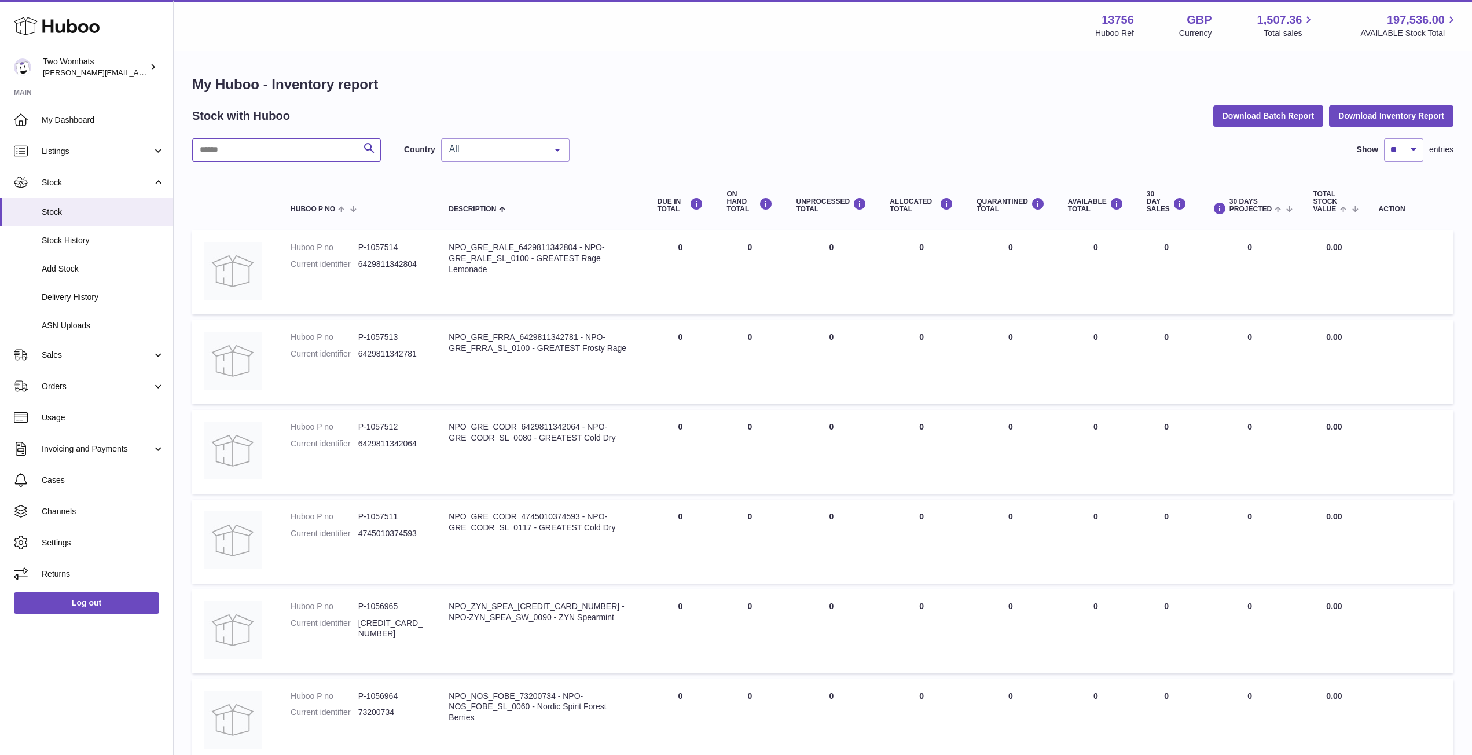
click at [241, 149] on input "text" at bounding box center [286, 149] width 189 height 23
paste input "**********"
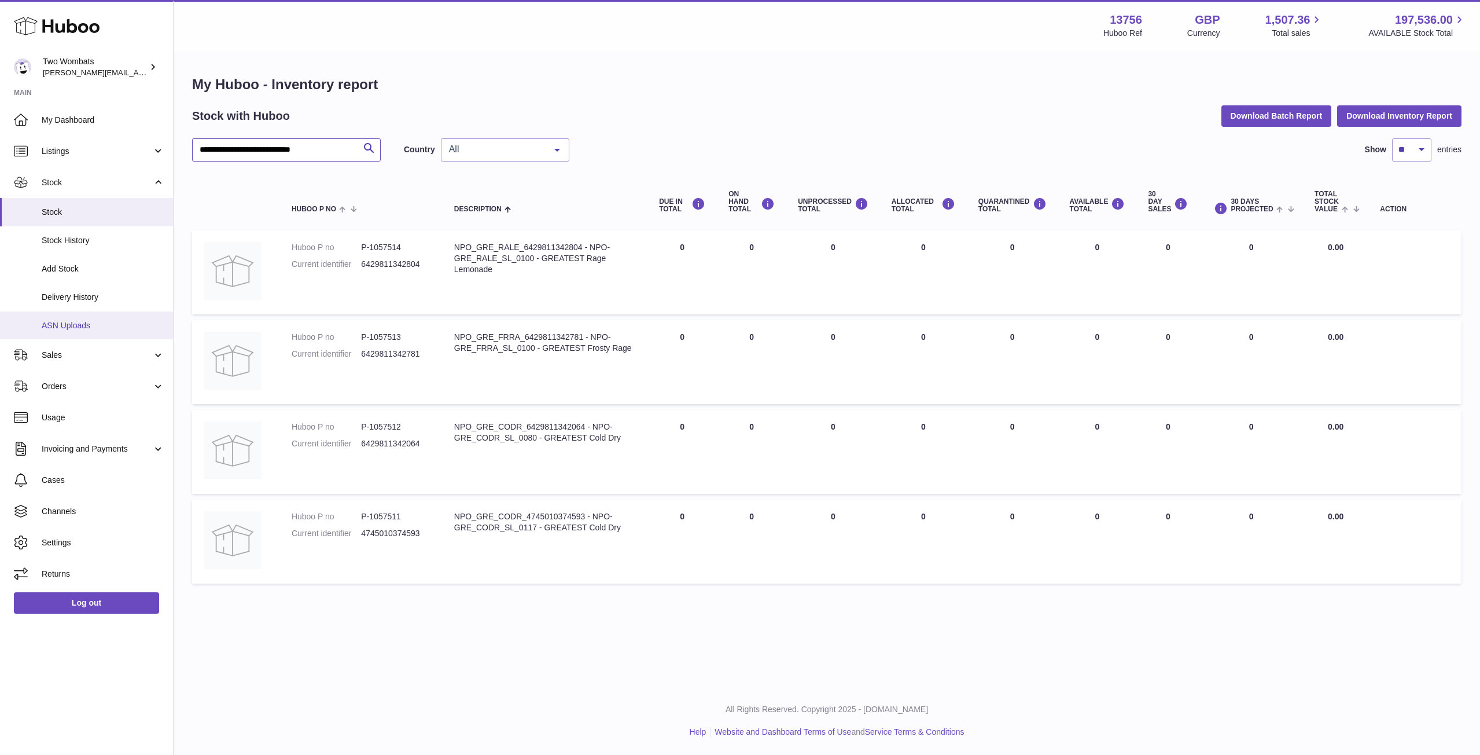
type input "**********"
